Goal: Transaction & Acquisition: Purchase product/service

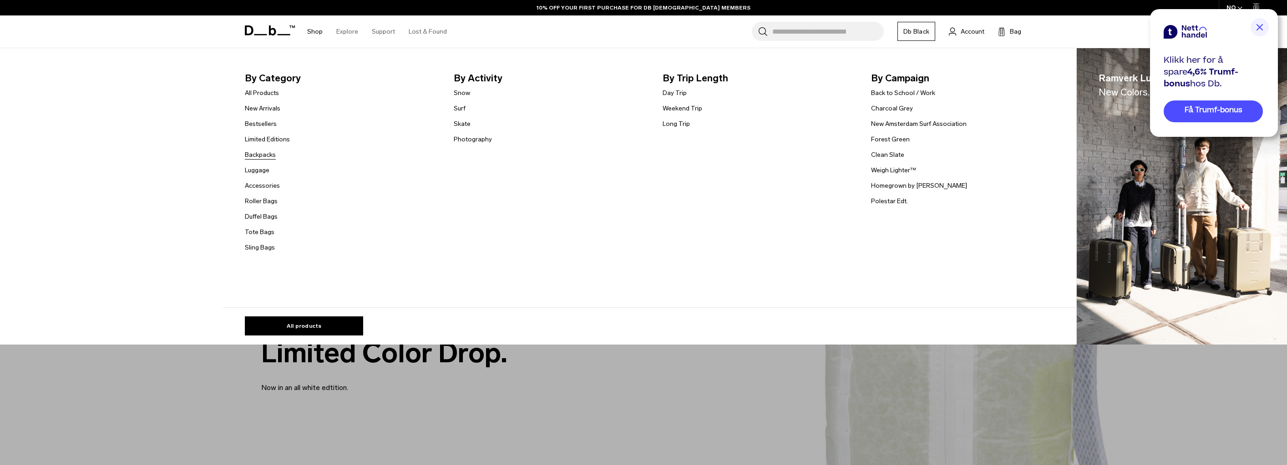
click at [267, 154] on link "Backpacks" at bounding box center [260, 155] width 31 height 10
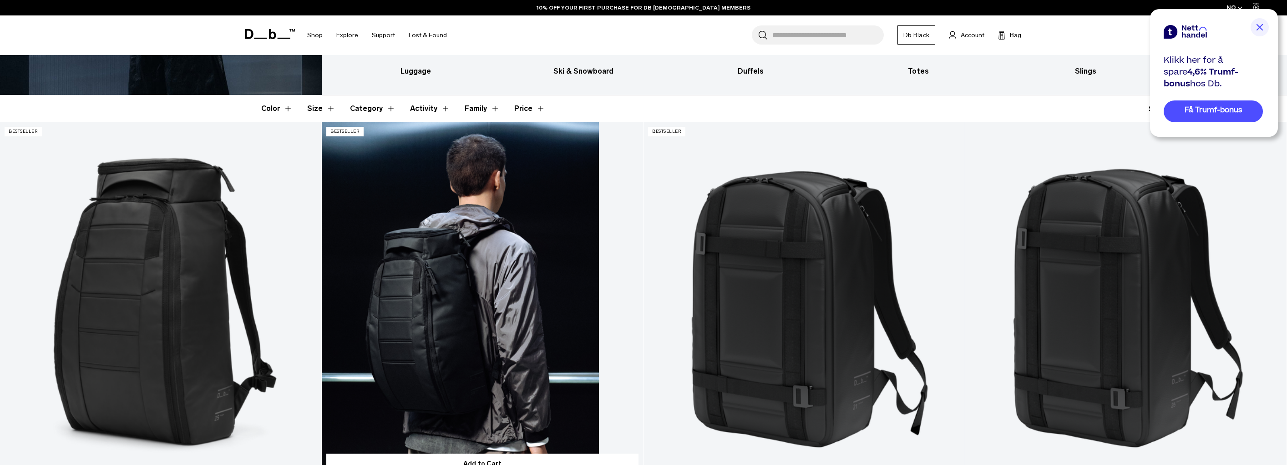
scroll to position [410, 0]
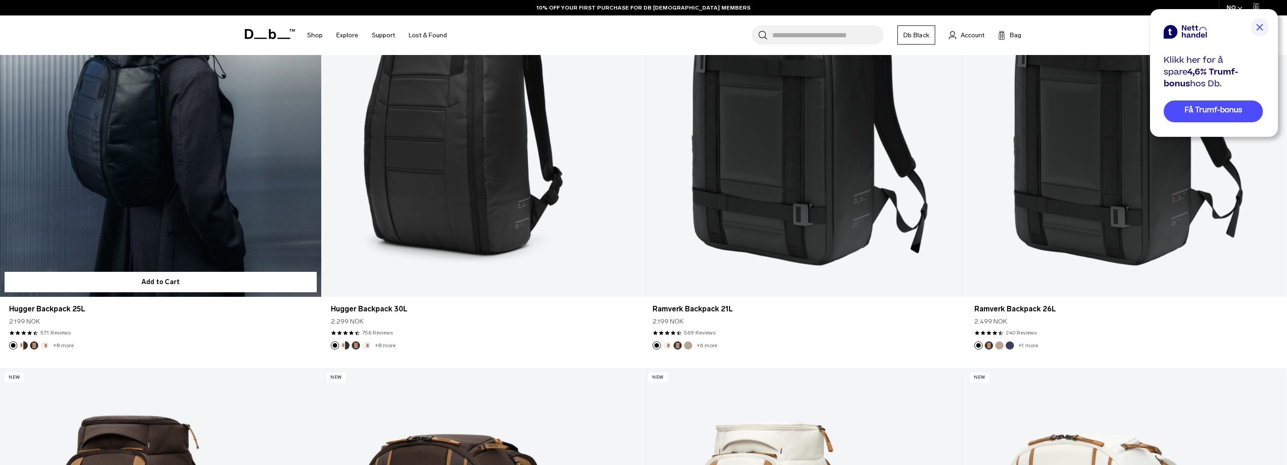
click at [144, 221] on link "Hugger Backpack 25L" at bounding box center [160, 118] width 321 height 357
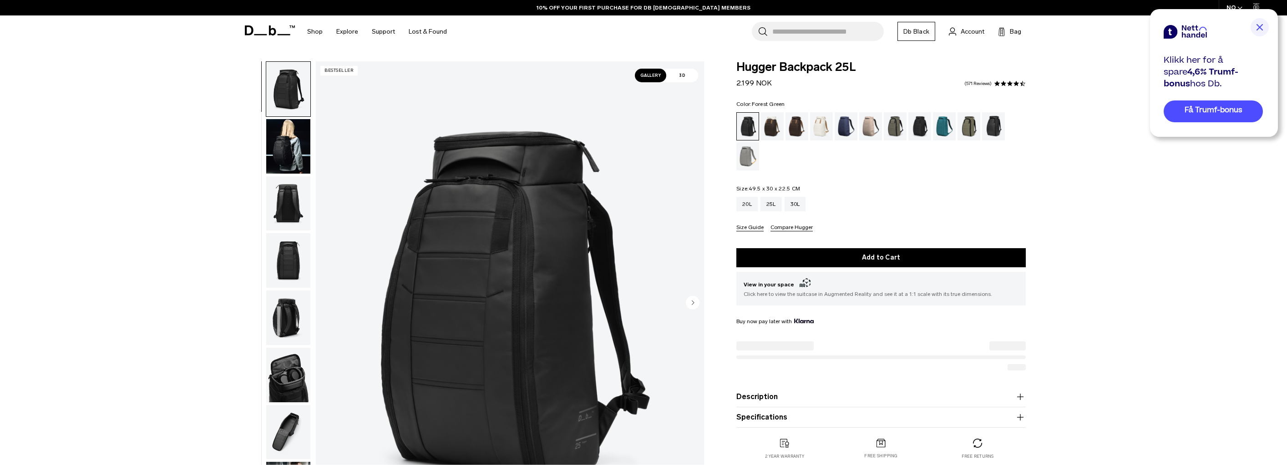
click at [892, 126] on div "Forest Green" at bounding box center [895, 126] width 23 height 28
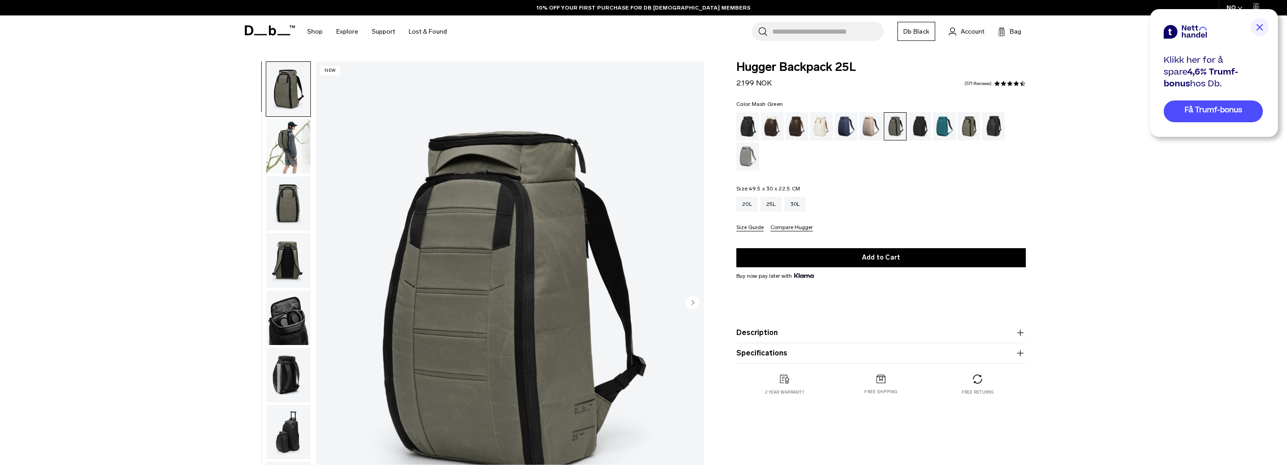
click at [964, 125] on div "Mash Green" at bounding box center [968, 126] width 23 height 28
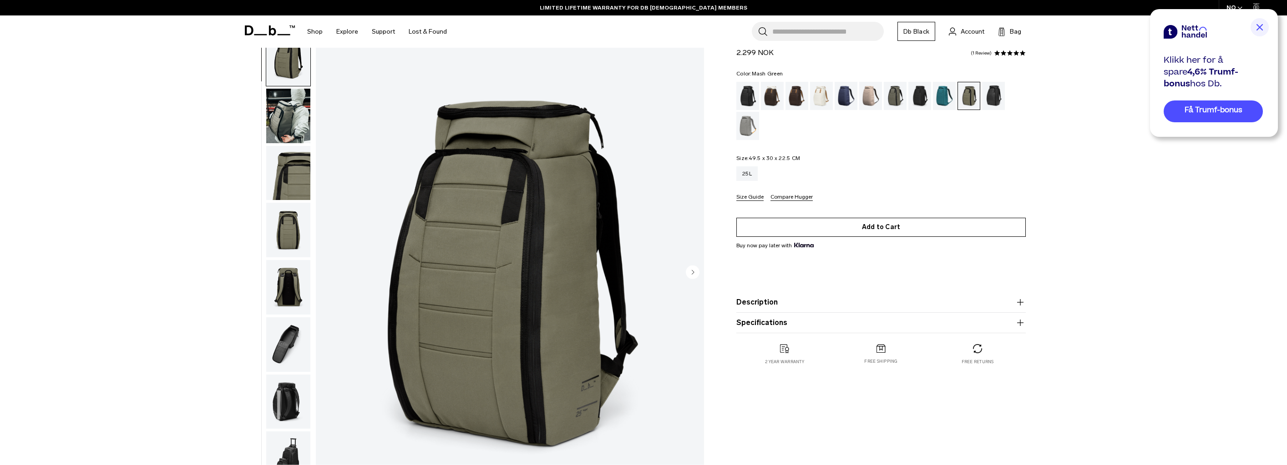
scroll to position [46, 0]
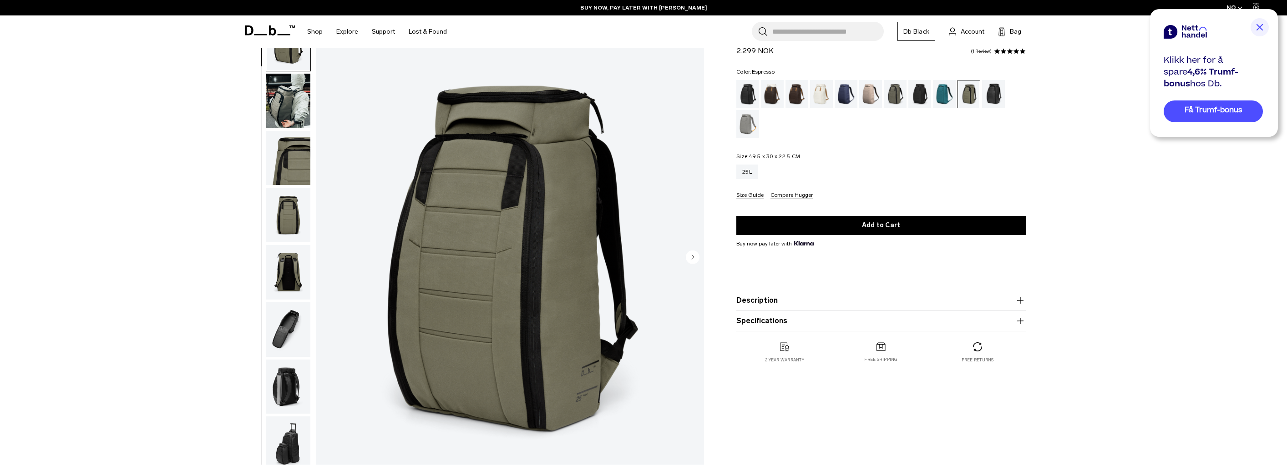
click at [790, 90] on div "Espresso" at bounding box center [796, 94] width 23 height 28
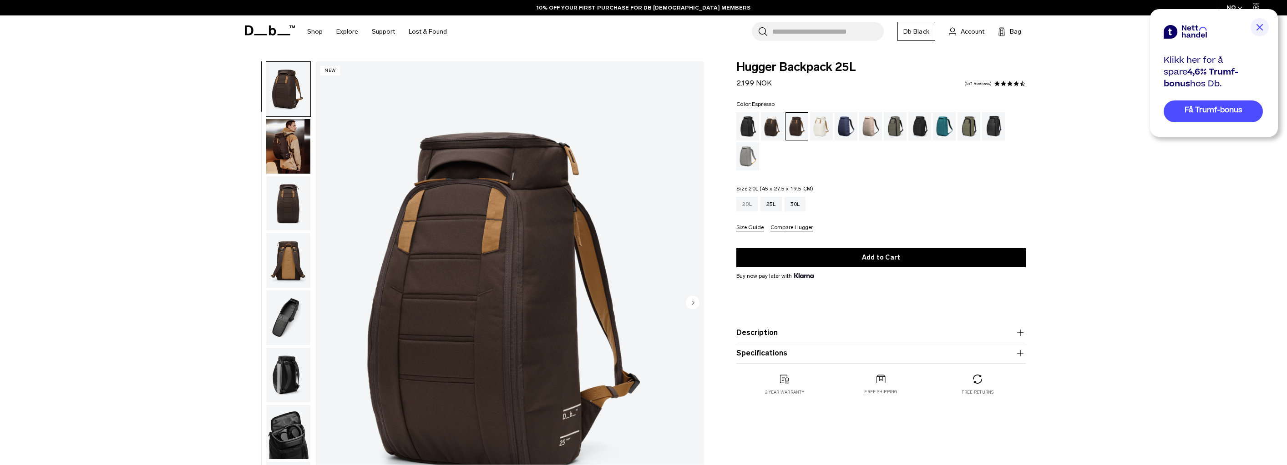
click at [746, 204] on div "20L" at bounding box center [746, 204] width 21 height 15
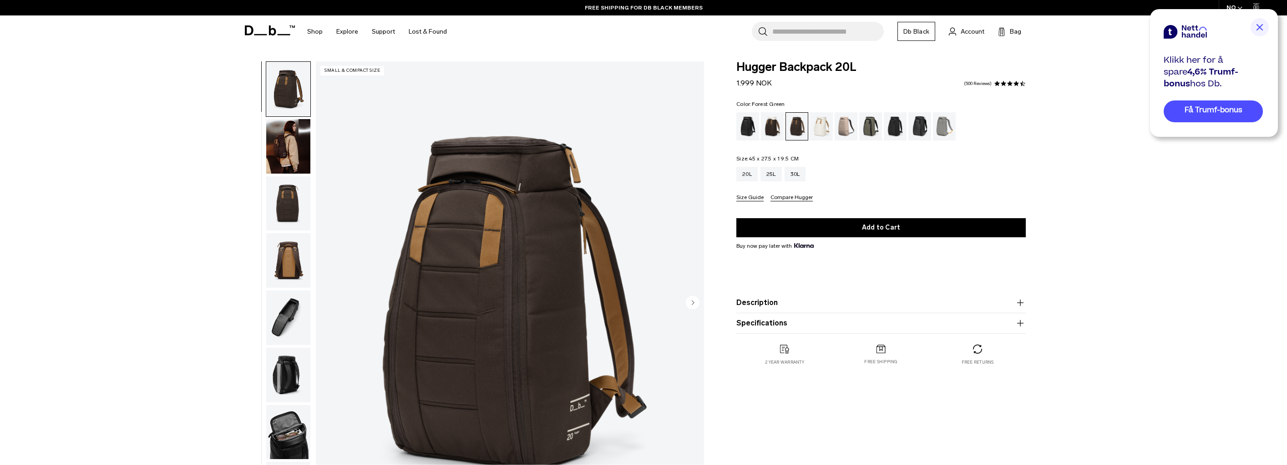
click at [870, 122] on div "Forest Green" at bounding box center [870, 126] width 23 height 28
